Goal: Task Accomplishment & Management: Use online tool/utility

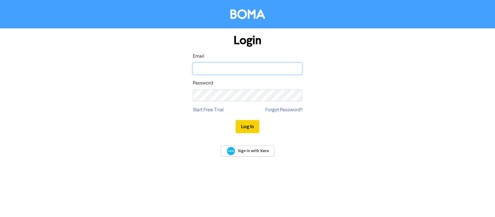
type input "[PERSON_NAME][EMAIL_ADDRESS][DOMAIN_NAME]"
click at [243, 127] on button "Log In" at bounding box center [248, 126] width 24 height 13
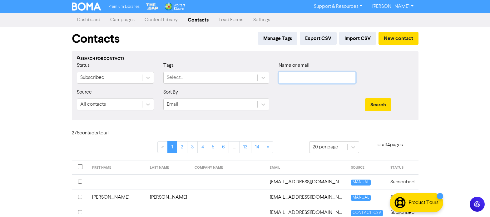
click at [321, 78] on input "text" at bounding box center [317, 78] width 77 height 12
type input "[PERSON_NAME]"
click at [365, 98] on button "Search" at bounding box center [378, 104] width 26 height 13
